Goal: Information Seeking & Learning: Learn about a topic

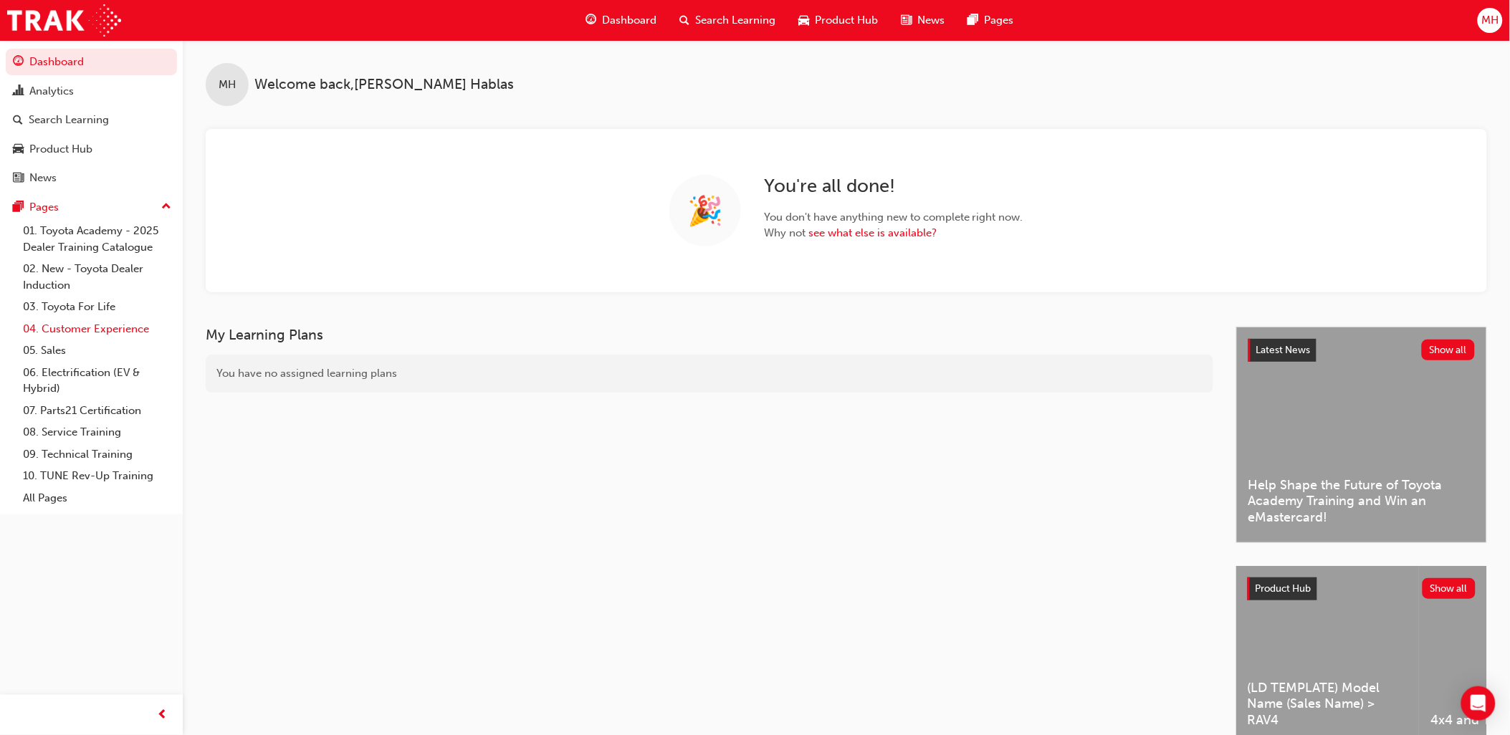
click at [70, 331] on link "04. Customer Experience" at bounding box center [97, 329] width 160 height 22
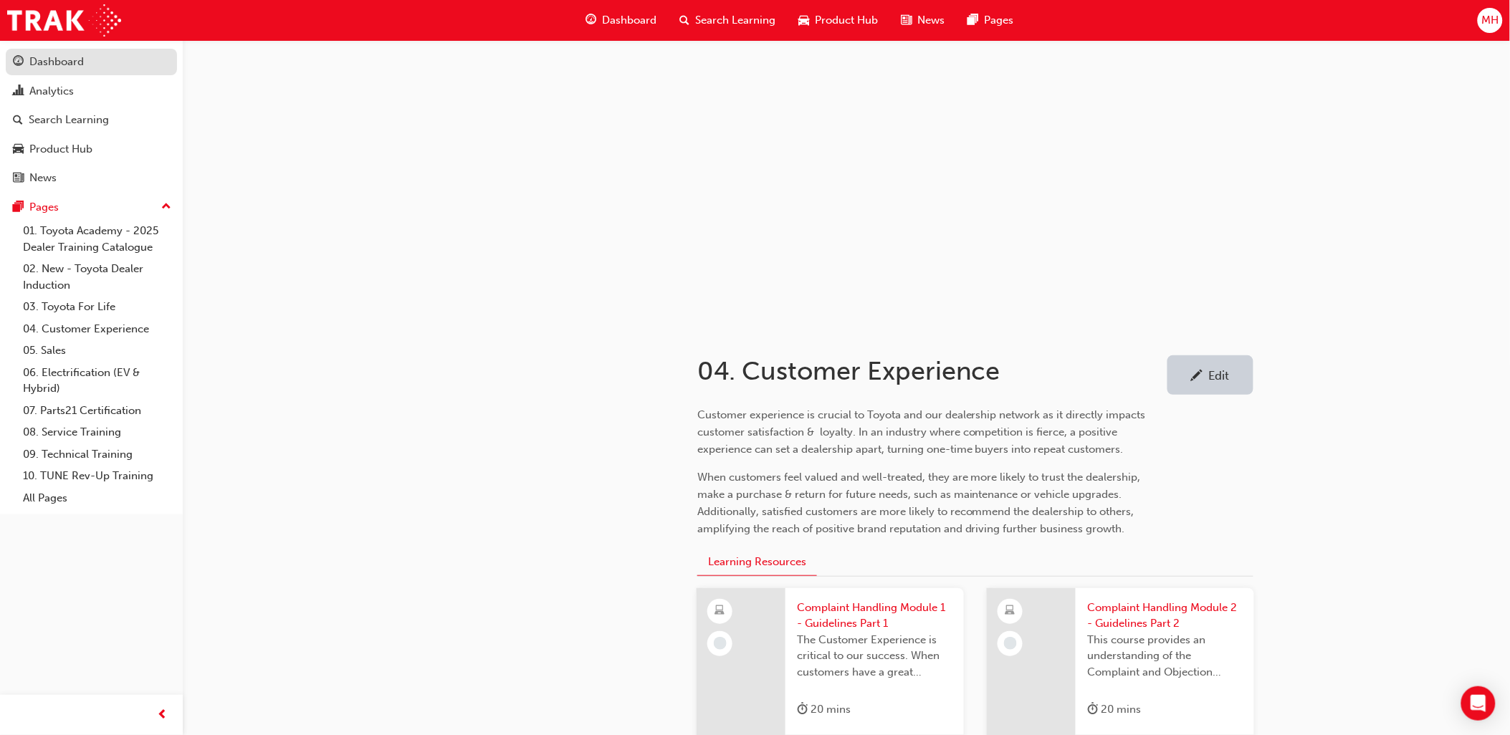
click at [21, 61] on span "guage-icon" at bounding box center [18, 62] width 11 height 13
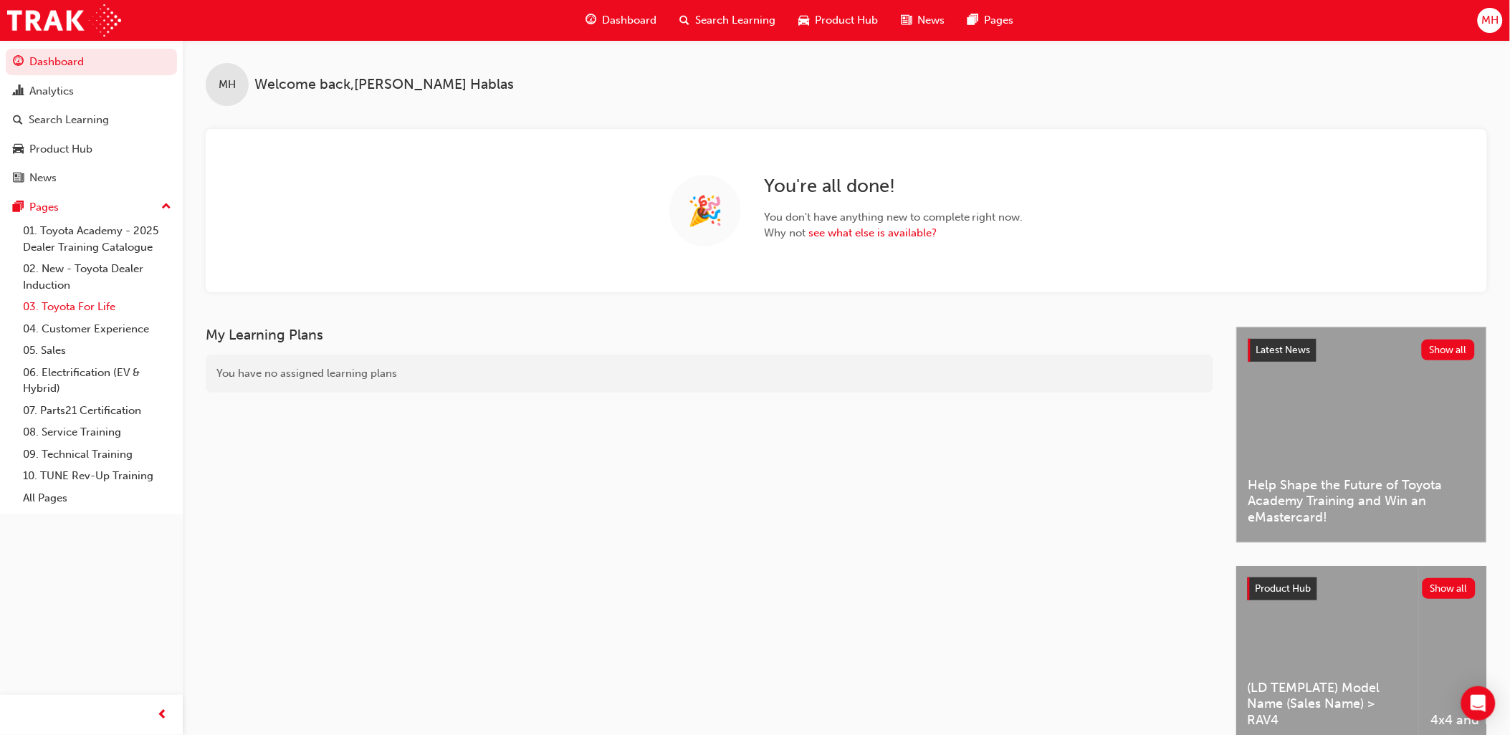
drag, startPoint x: 76, startPoint y: 333, endPoint x: 84, endPoint y: 321, distance: 14.5
click at [76, 333] on link "04. Customer Experience" at bounding box center [97, 329] width 160 height 22
